Goal: Book appointment/travel/reservation

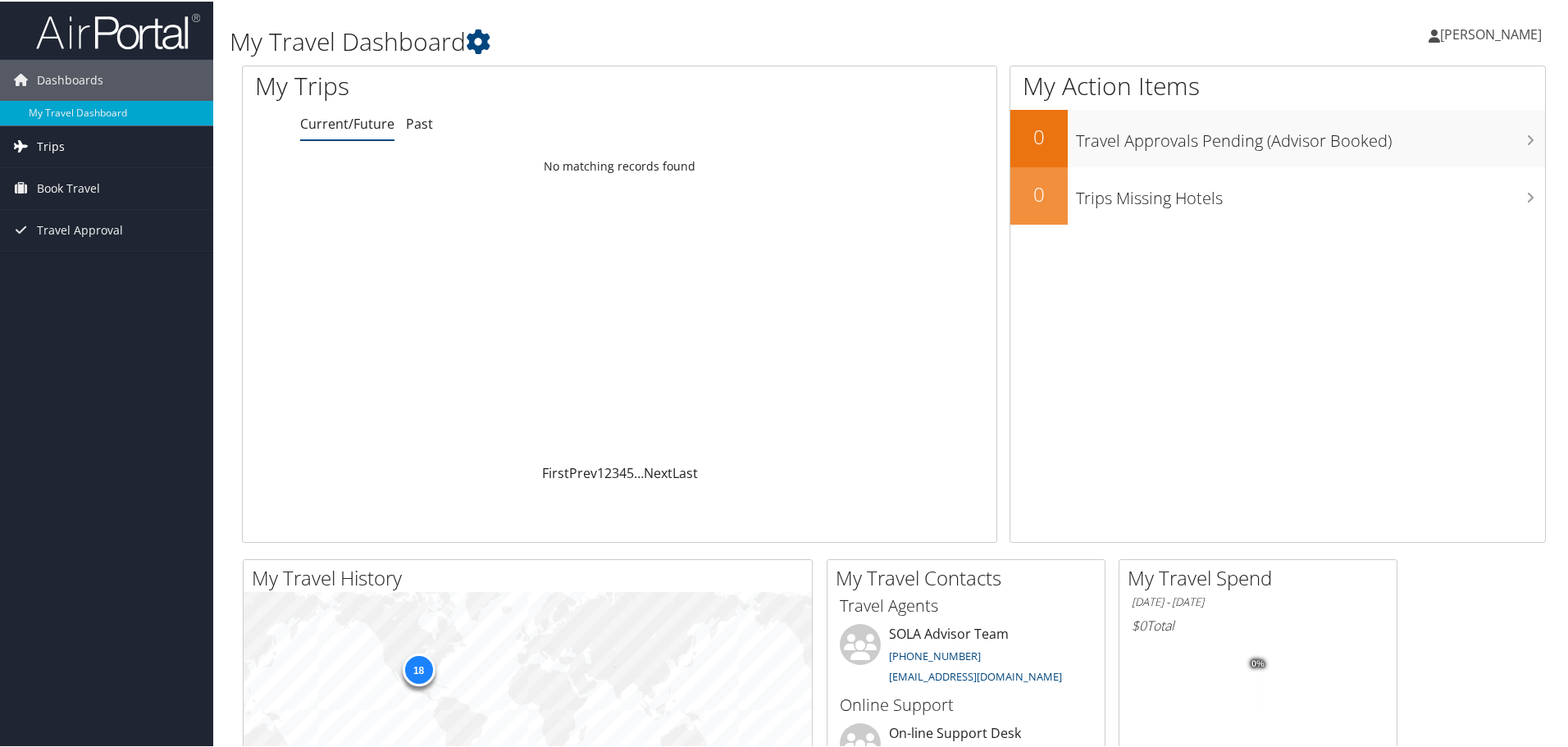
click at [56, 149] on span "Trips" at bounding box center [50, 145] width 28 height 41
click at [78, 261] on span "Book Travel" at bounding box center [67, 260] width 63 height 41
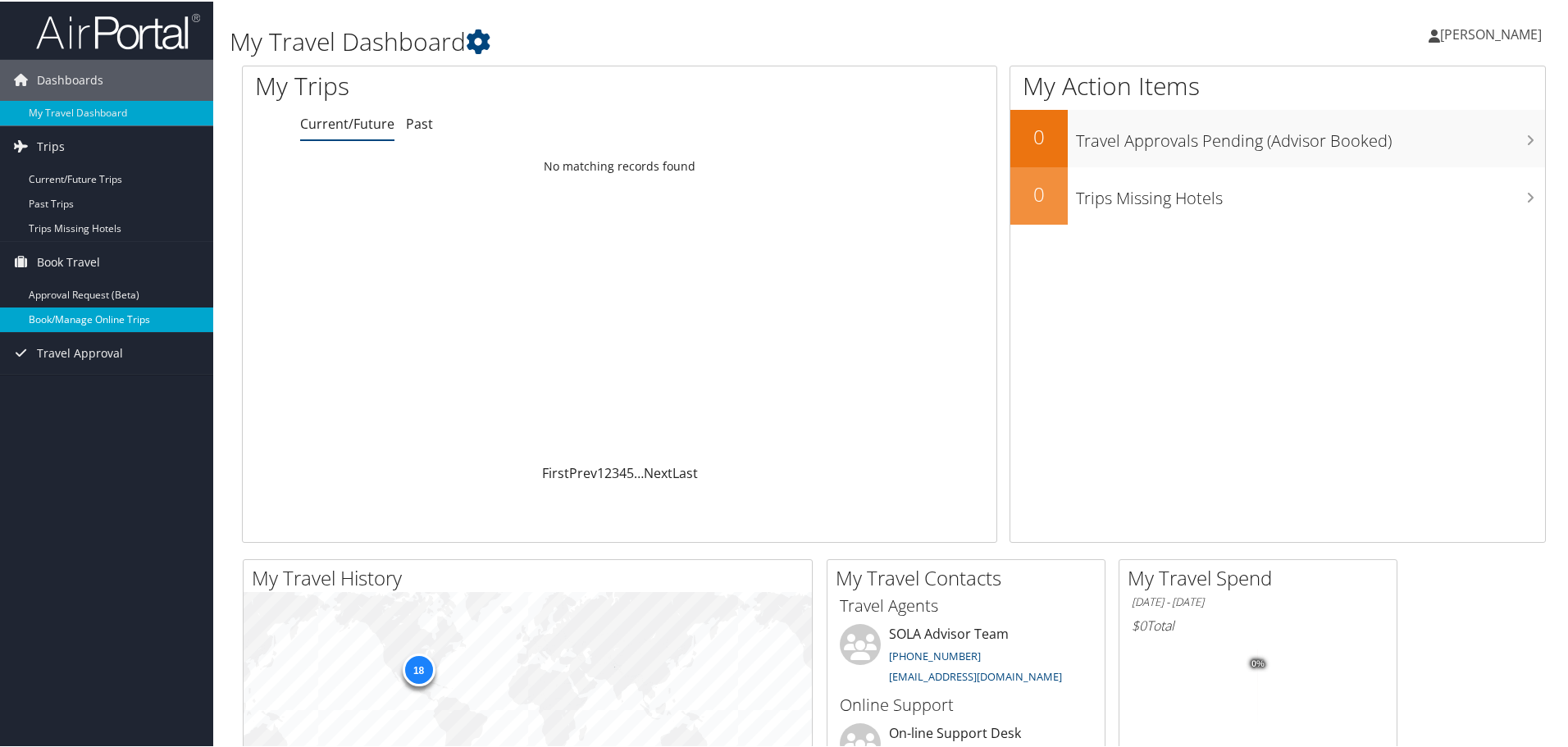
click at [85, 320] on link "Book/Manage Online Trips" at bounding box center [107, 317] width 213 height 25
